Goal: Information Seeking & Learning: Learn about a topic

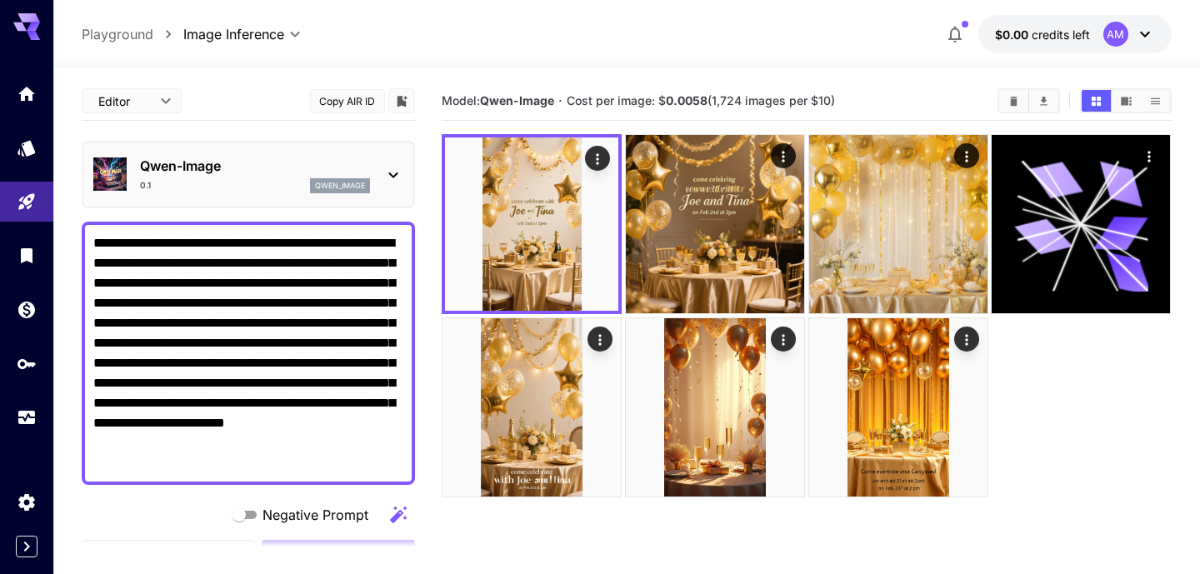
scroll to position [563, 0]
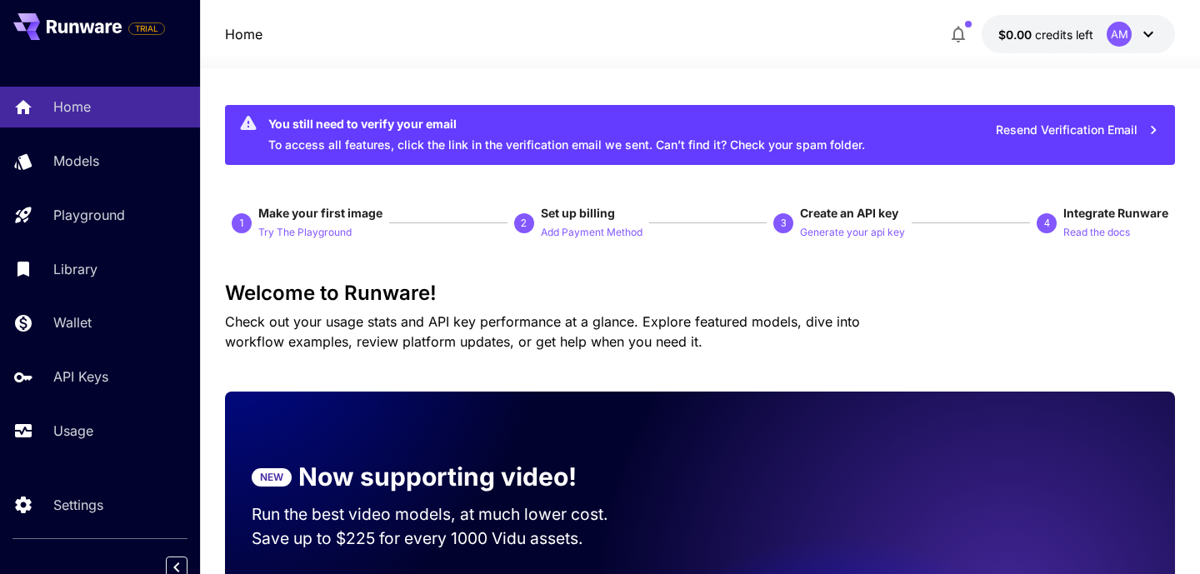
scroll to position [4462, 0]
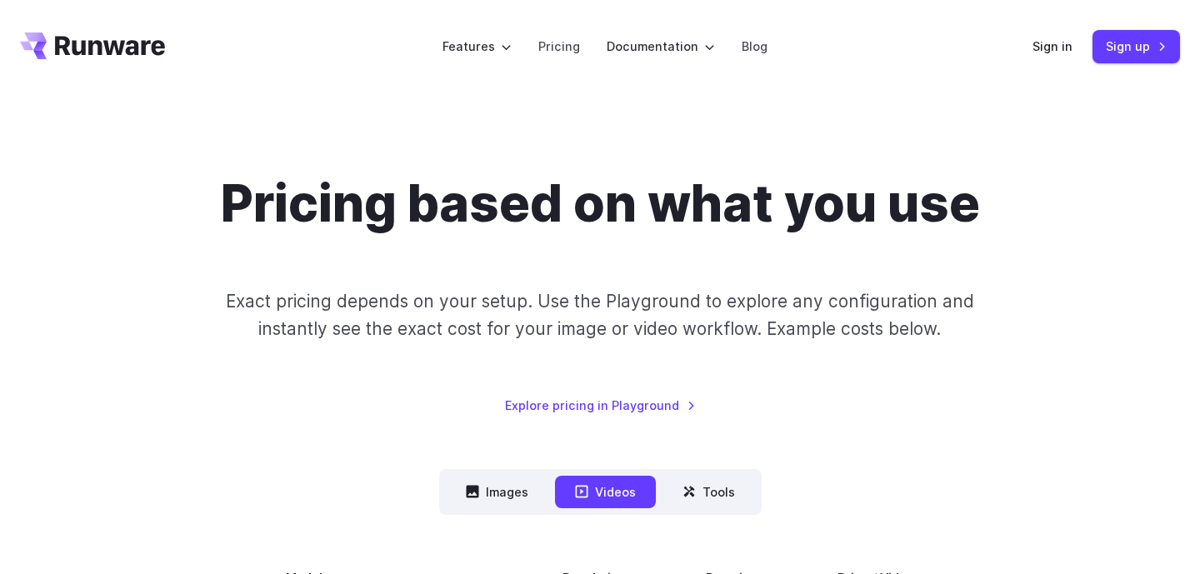
scroll to position [270, 0]
